Goal: Information Seeking & Learning: Learn about a topic

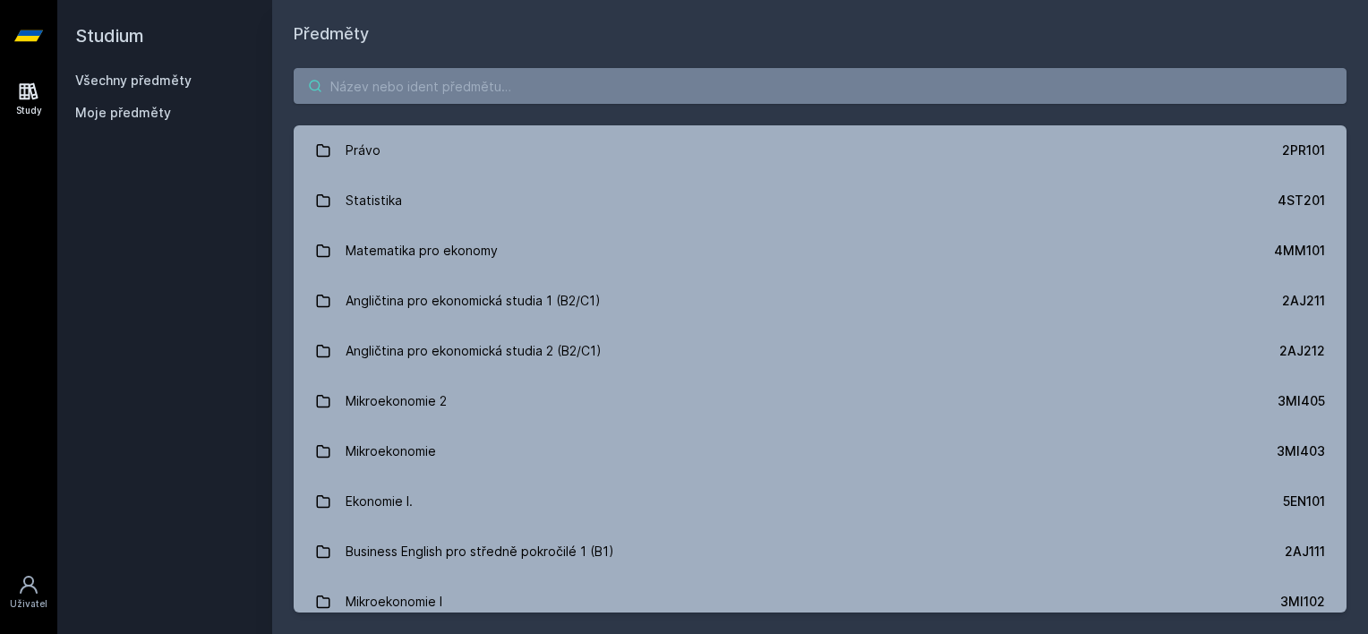
click at [484, 81] on input "search" at bounding box center [820, 86] width 1053 height 36
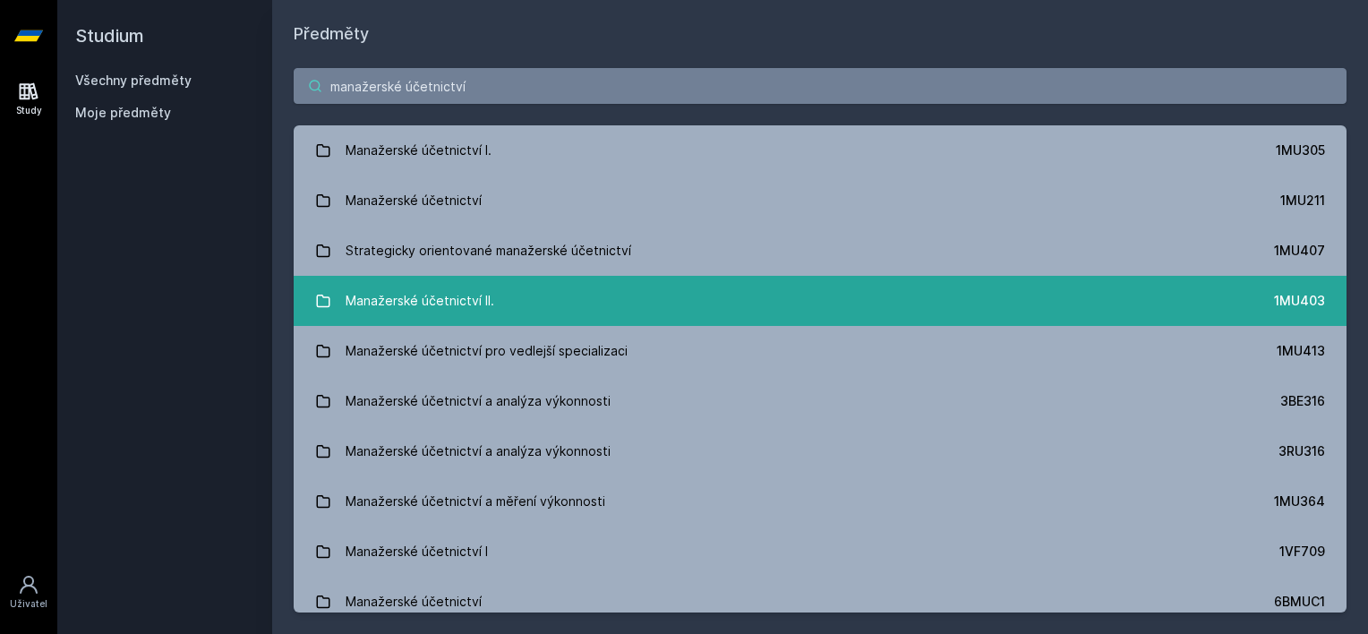
type input "manažerské účetnictví"
click at [471, 302] on div "Manažerské účetnictví II." at bounding box center [420, 301] width 149 height 36
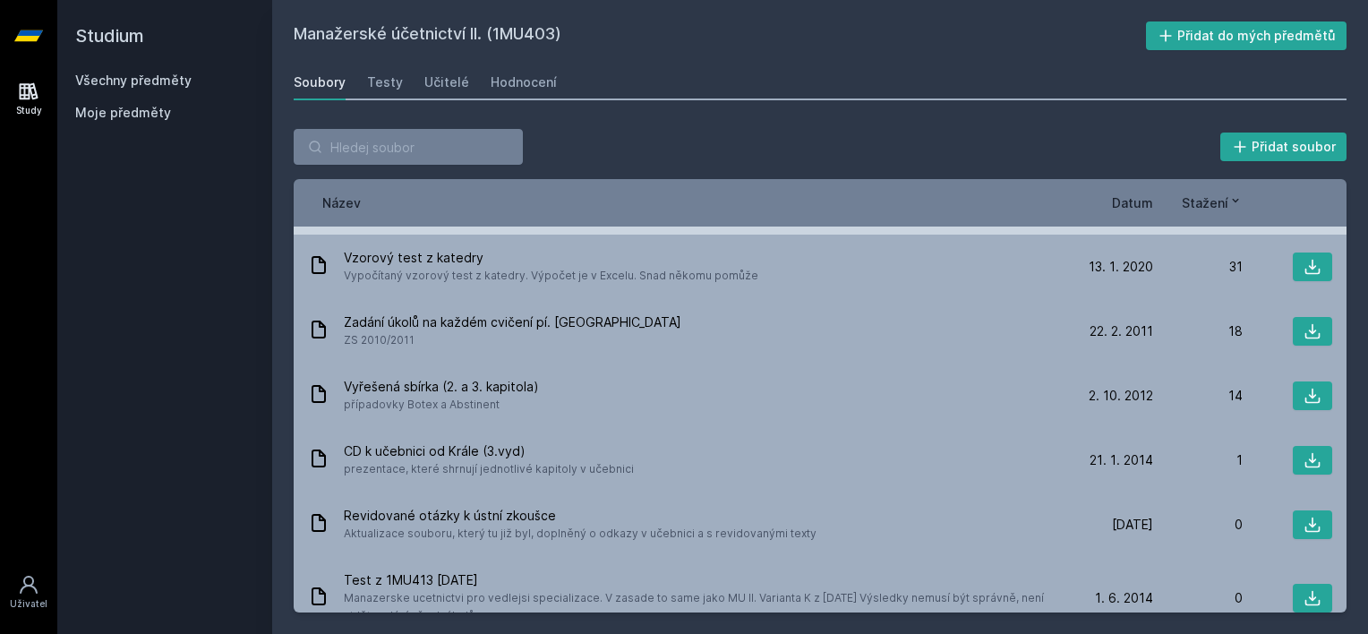
scroll to position [90, 0]
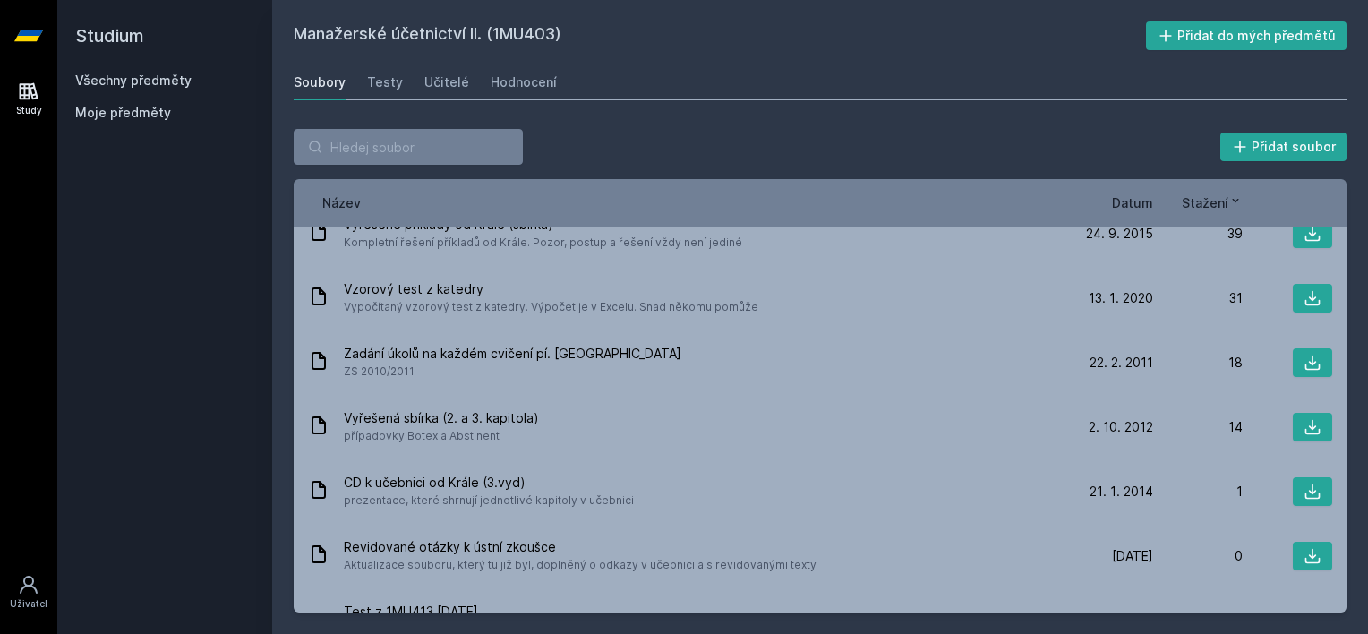
drag, startPoint x: 1098, startPoint y: 211, endPoint x: 1116, endPoint y: 201, distance: 20.9
click at [1099, 211] on div "Název Datum Stažení" at bounding box center [820, 202] width 1053 height 47
click at [1119, 201] on span "Datum" at bounding box center [1132, 202] width 41 height 19
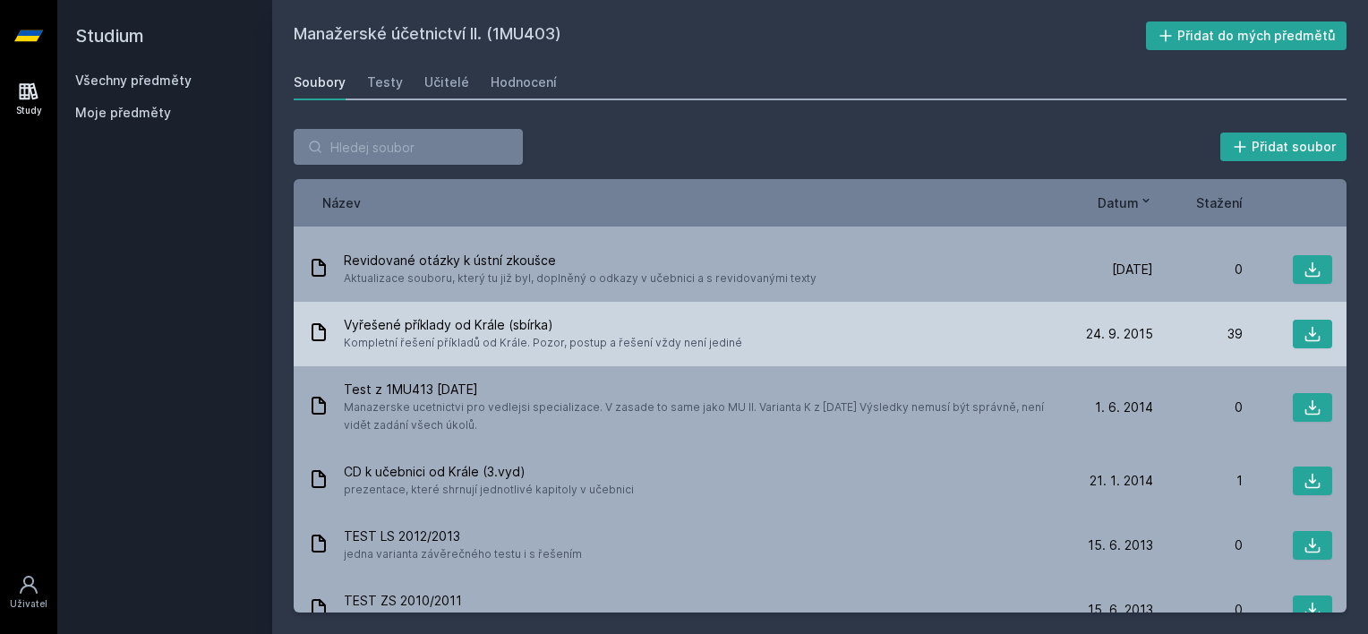
scroll to position [0, 0]
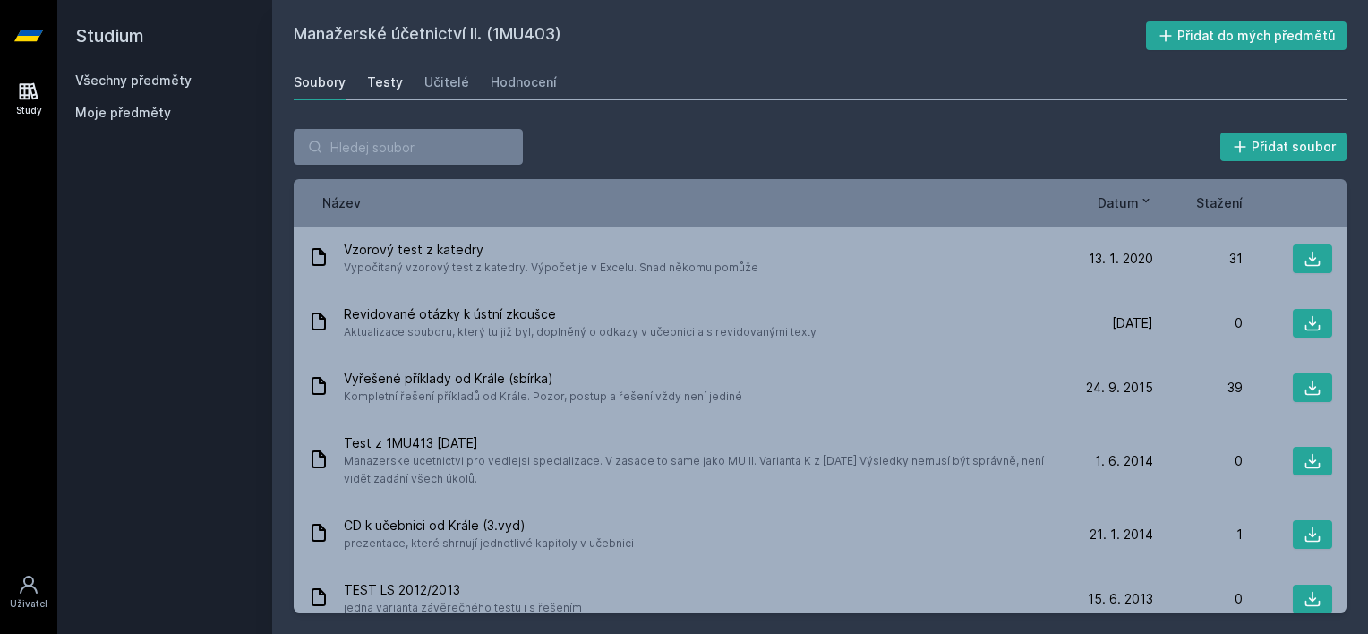
click at [367, 81] on div "Testy" at bounding box center [385, 82] width 36 height 18
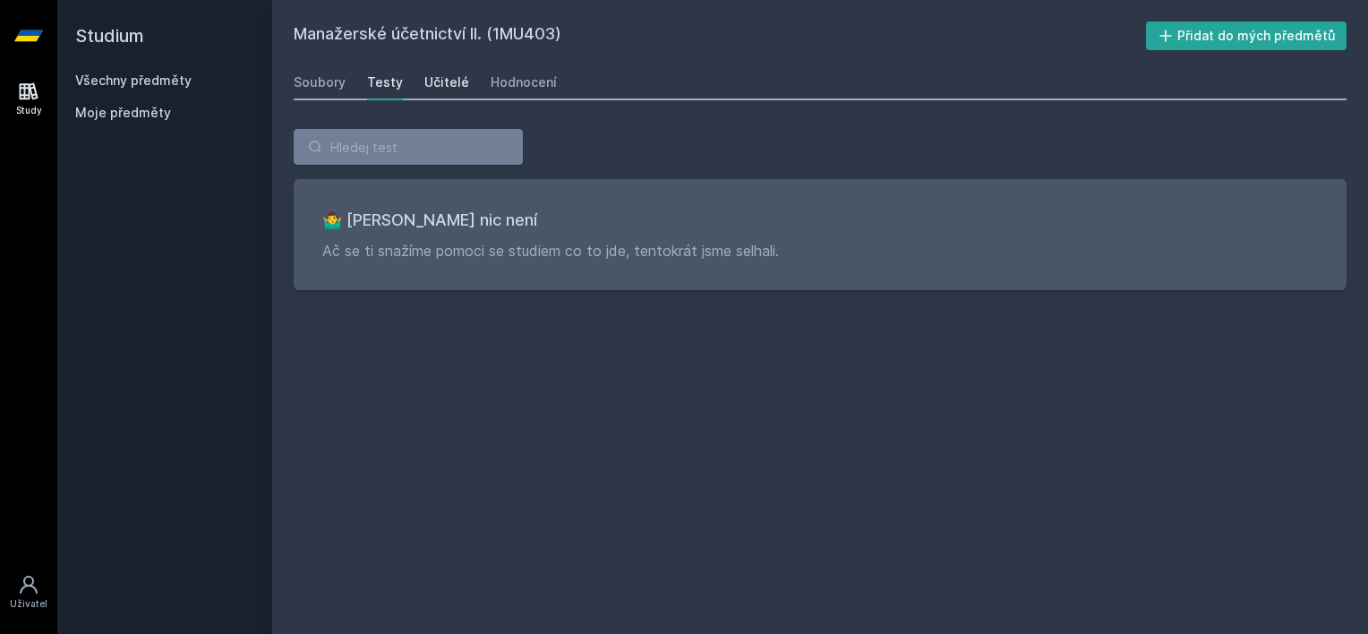
click at [424, 75] on div "Učitelé" at bounding box center [446, 82] width 45 height 18
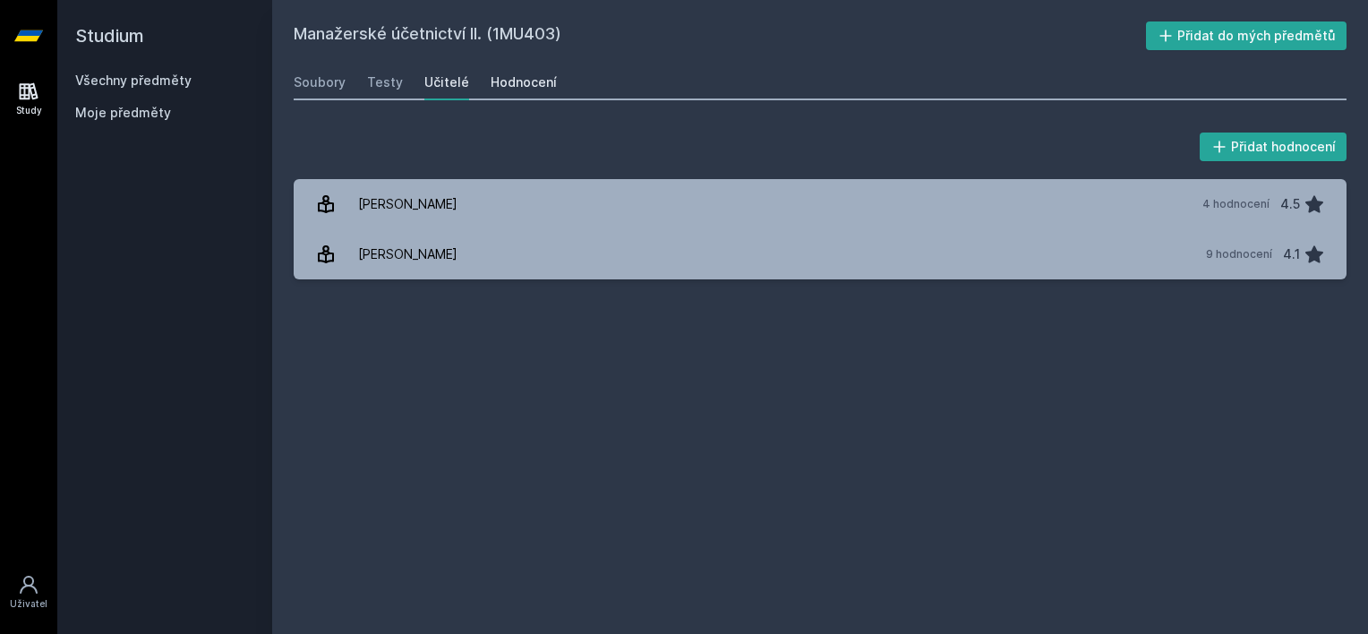
click at [501, 76] on div "Hodnocení" at bounding box center [524, 82] width 66 height 18
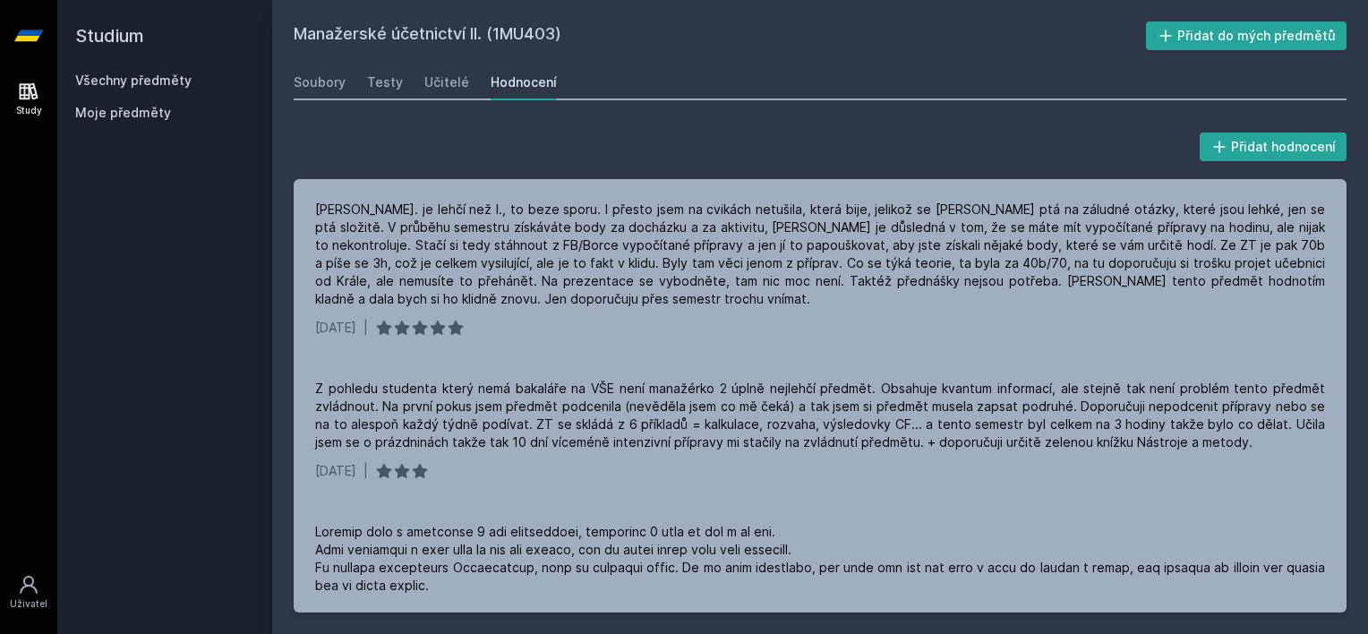
click at [128, 75] on link "Všechny předměty" at bounding box center [133, 80] width 116 height 15
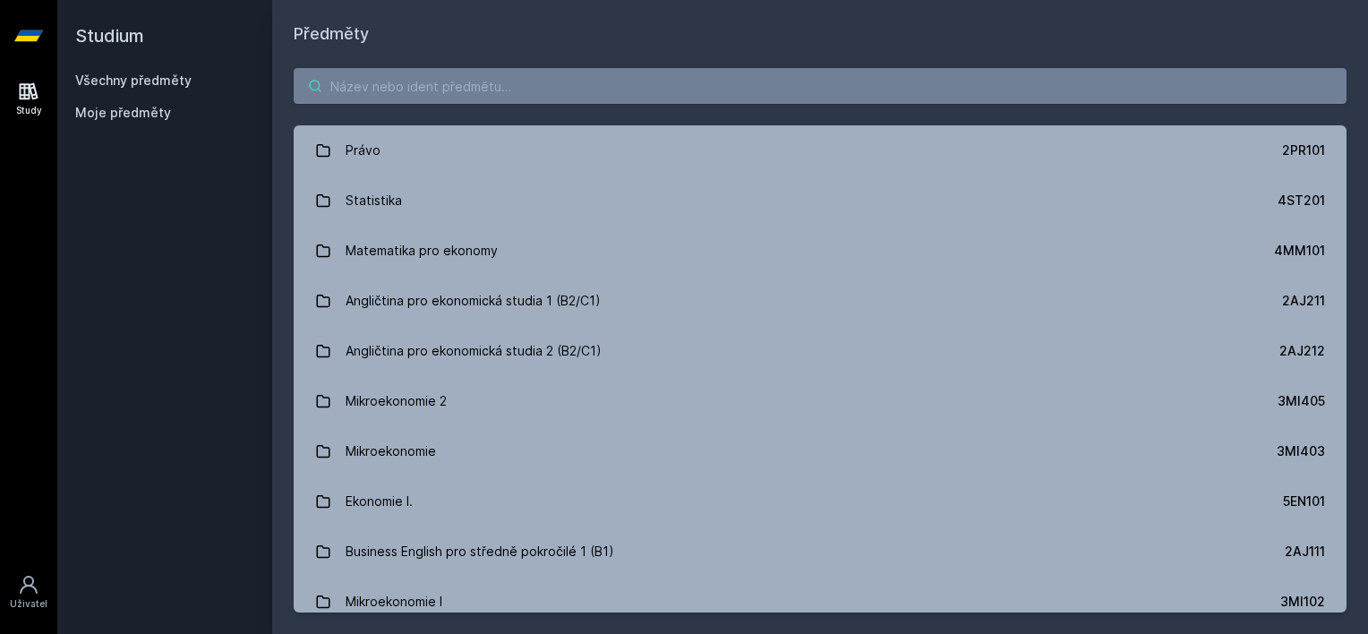
click at [553, 76] on input "search" at bounding box center [820, 86] width 1053 height 36
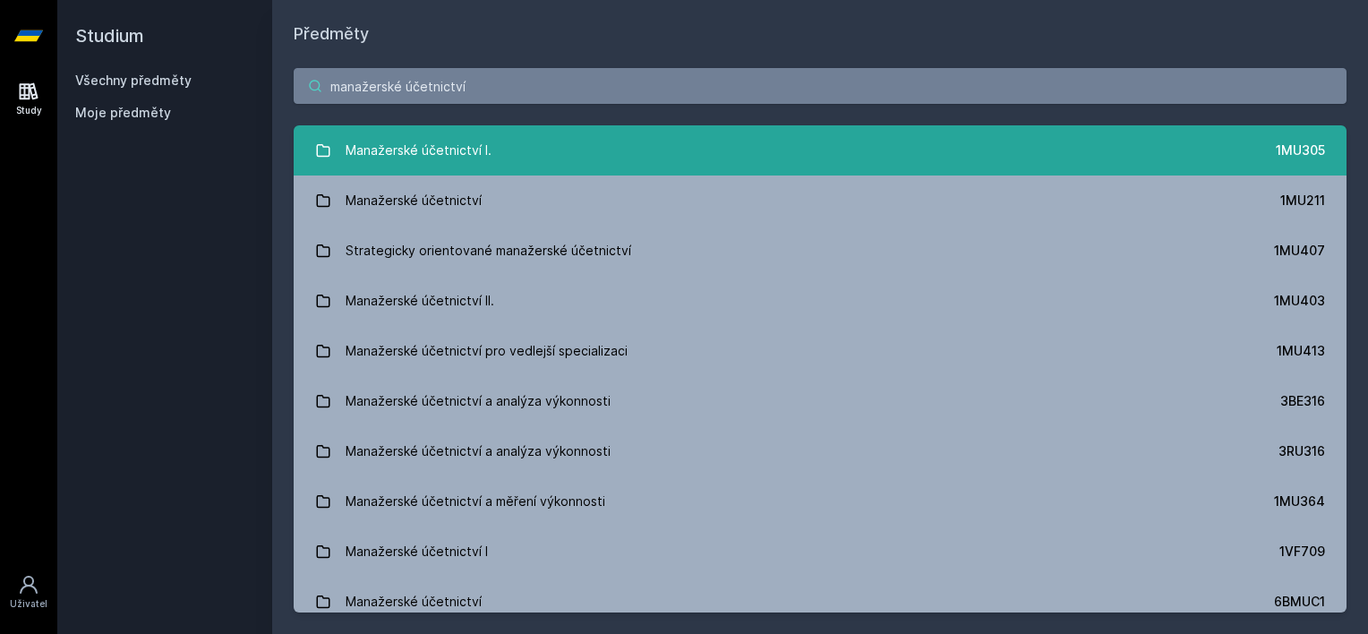
type input "manažerské účetnictví"
click at [422, 147] on div "Manažerské účetnictví I." at bounding box center [419, 150] width 146 height 36
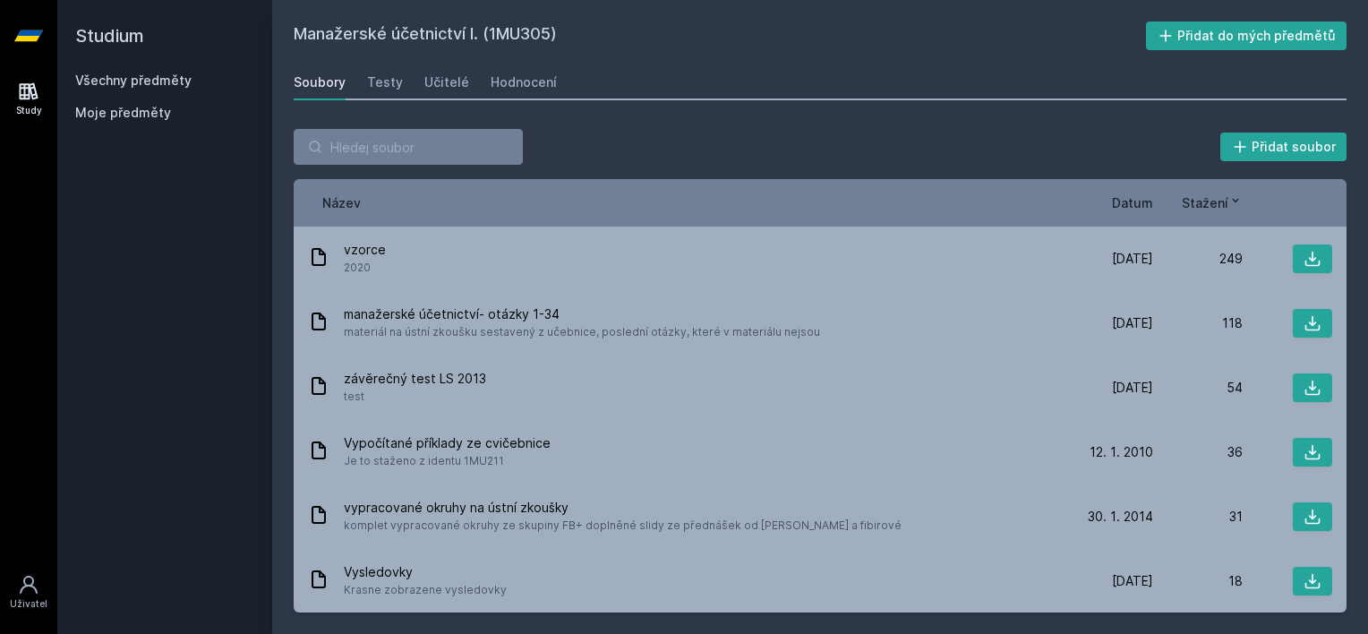
click at [1149, 193] on span "Datum" at bounding box center [1132, 202] width 41 height 19
